Goal: Transaction & Acquisition: Purchase product/service

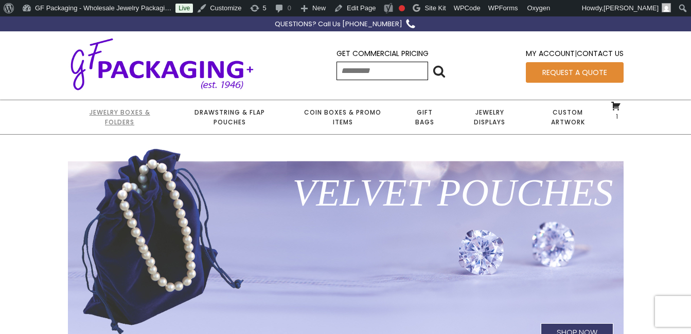
click at [127, 116] on link "Jewelry Boxes & Folders" at bounding box center [120, 117] width 104 height 34
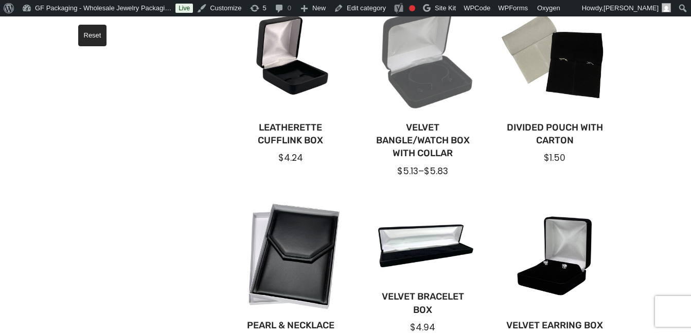
scroll to position [257, 0]
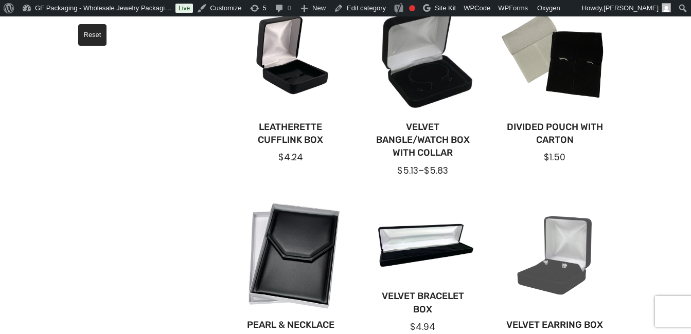
click at [571, 251] on div at bounding box center [555, 257] width 116 height 116
